Goal: Task Accomplishment & Management: Manage account settings

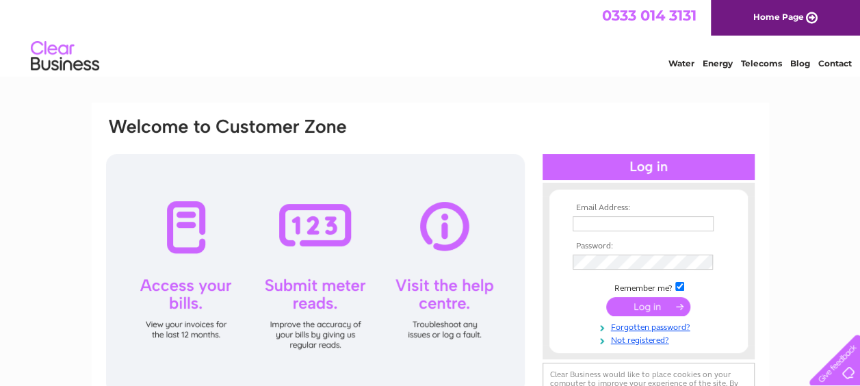
type input "dial4furniture@hotmail.co.uk"
click at [645, 308] on input "submit" at bounding box center [648, 306] width 84 height 19
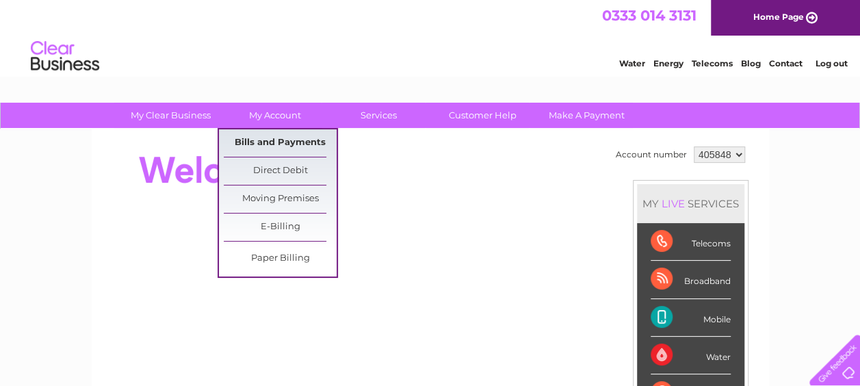
click at [281, 142] on link "Bills and Payments" at bounding box center [280, 142] width 113 height 27
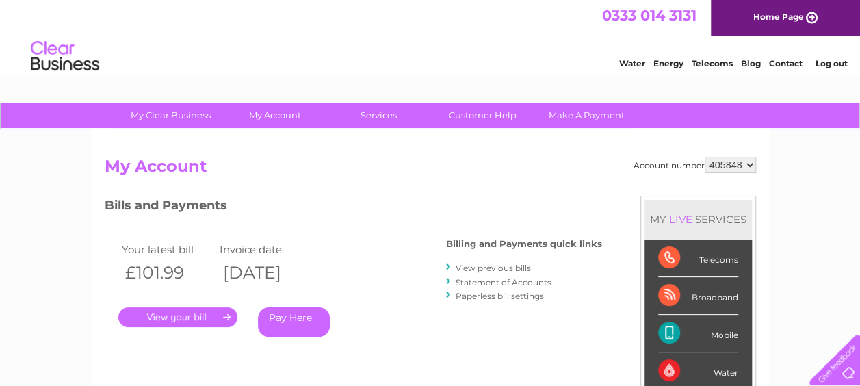
click at [186, 316] on link "." at bounding box center [177, 317] width 119 height 20
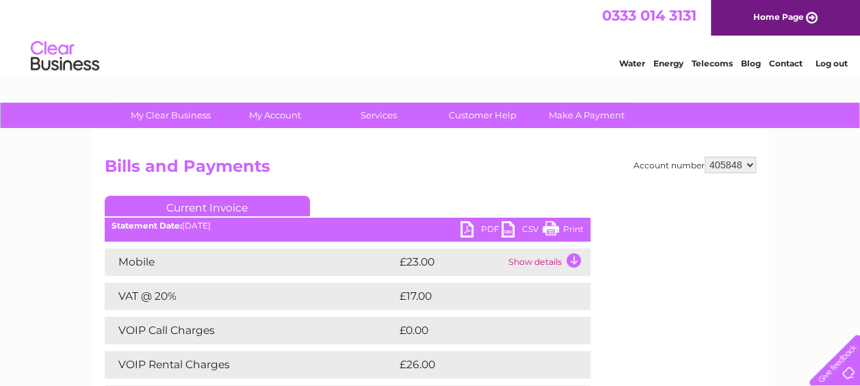
click at [471, 229] on link "PDF" at bounding box center [480, 231] width 41 height 20
click at [825, 66] on link "Log out" at bounding box center [831, 63] width 32 height 10
